Goal: Complete application form

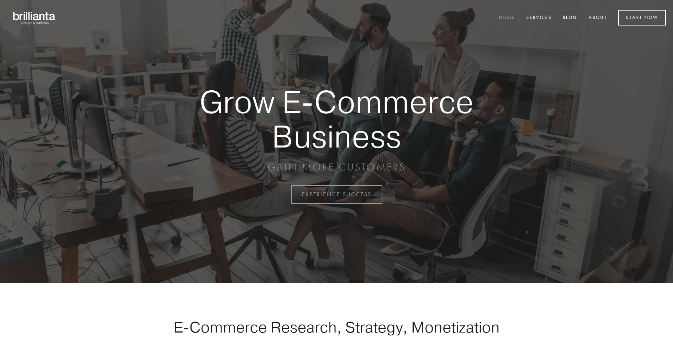
scroll to position [1909, 0]
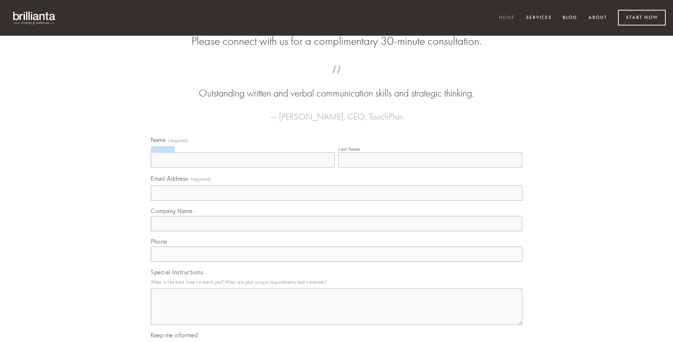
type input "[PERSON_NAME] V"
click at [430, 168] on input "Last Name" at bounding box center [430, 159] width 184 height 15
type input "[PERSON_NAME] V"
click at [336, 201] on input "Email Address (required)" at bounding box center [336, 192] width 371 height 15
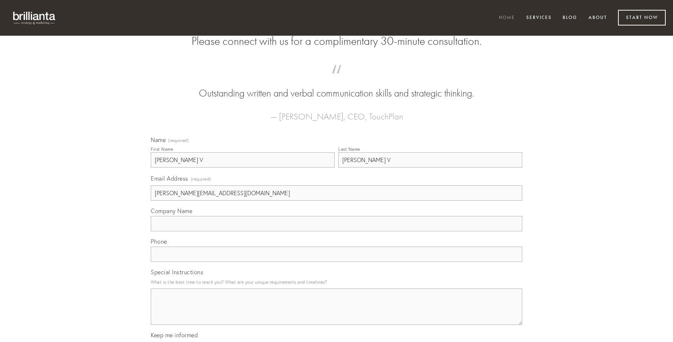
type input "[PERSON_NAME][EMAIL_ADDRESS][DOMAIN_NAME]"
click at [336, 231] on input "Company Name" at bounding box center [336, 223] width 371 height 15
type input "cotidie"
click at [336, 262] on input "text" at bounding box center [336, 254] width 371 height 15
click at [336, 313] on textarea "Special Instructions" at bounding box center [336, 306] width 371 height 36
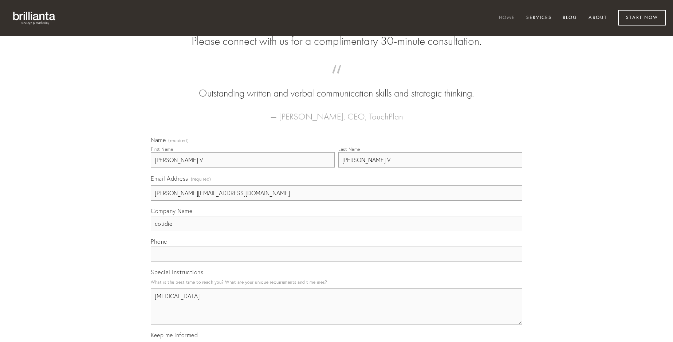
type textarea "[MEDICAL_DATA]"
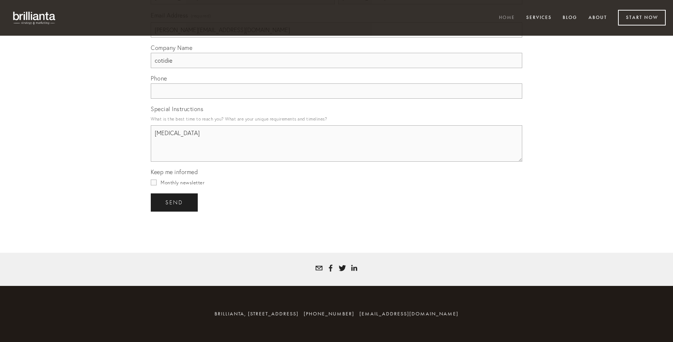
click at [175, 202] on span "send" at bounding box center [174, 202] width 18 height 7
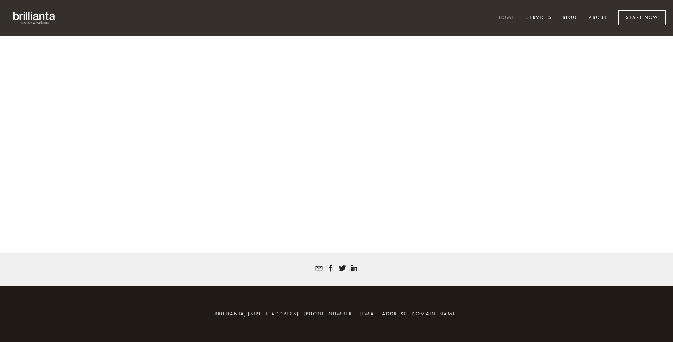
scroll to position [1899, 0]
